Goal: Find specific page/section: Find specific page/section

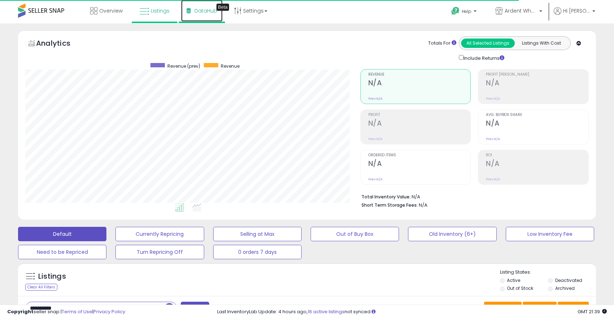
click at [205, 14] on link "DataHub Beta" at bounding box center [201, 11] width 41 height 22
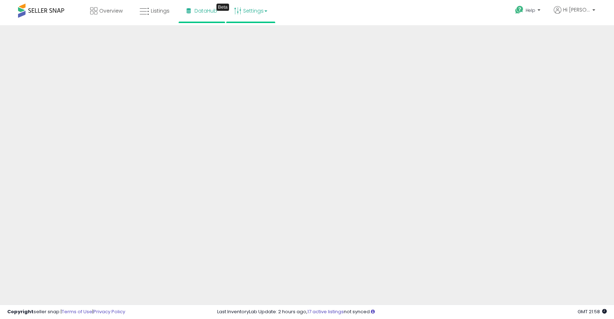
click at [247, 13] on link "Settings" at bounding box center [251, 11] width 44 height 22
click at [178, 24] on div "Overview Listings Beta" at bounding box center [197, 15] width 405 height 31
click at [197, 7] on span "DataHub" at bounding box center [205, 10] width 23 height 7
